Goal: Task Accomplishment & Management: Manage account settings

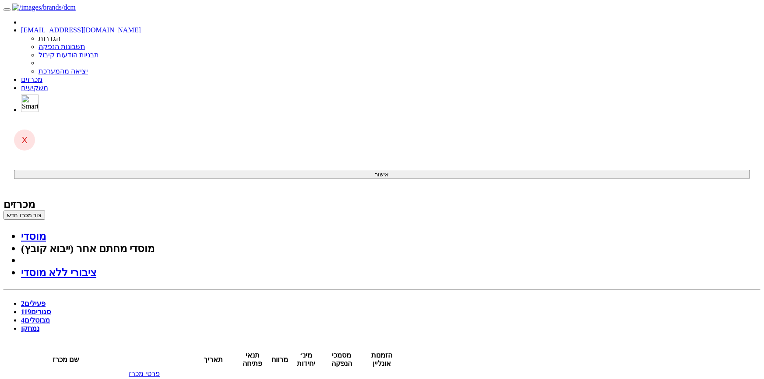
drag, startPoint x: 400, startPoint y: 849, endPoint x: 447, endPoint y: 823, distance: 53.7
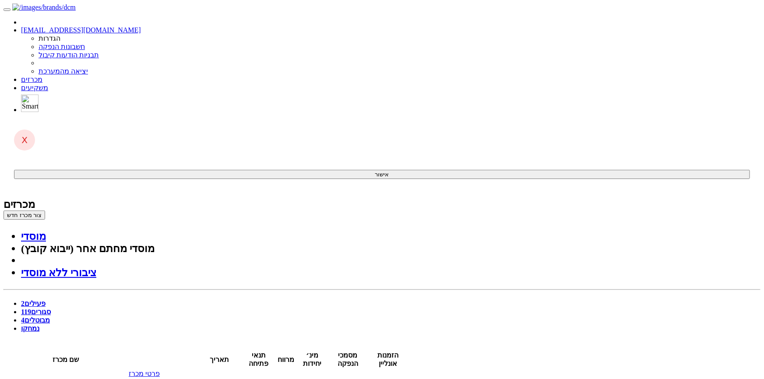
drag, startPoint x: 460, startPoint y: 957, endPoint x: 414, endPoint y: 984, distance: 53.2
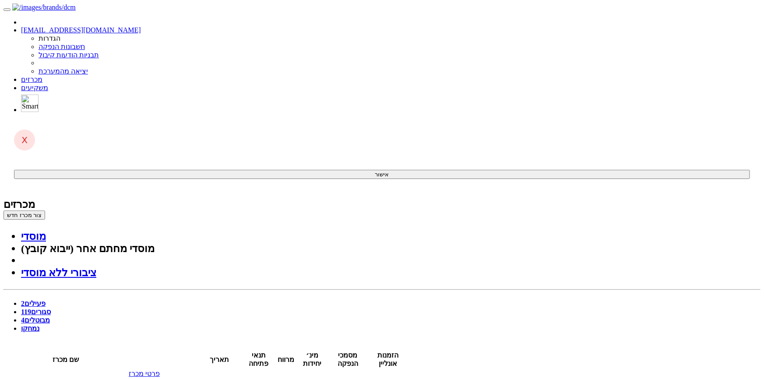
scroll to position [244, 0]
drag, startPoint x: 344, startPoint y: 1110, endPoint x: 461, endPoint y: 1100, distance: 117.0
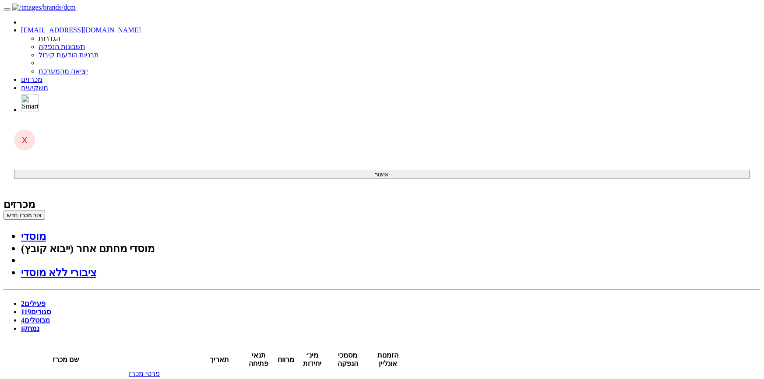
scroll to position [284, 0]
drag, startPoint x: 460, startPoint y: 1131, endPoint x: 343, endPoint y: 1158, distance: 120.4
